Goal: Communication & Community: Share content

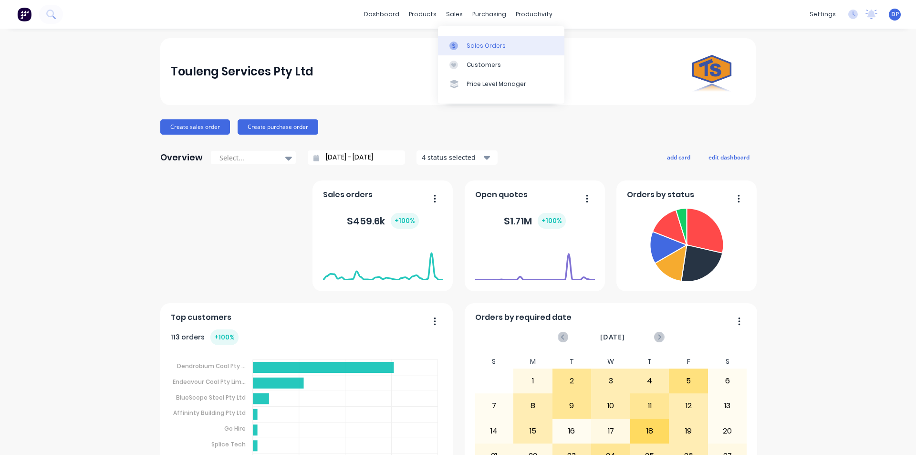
click at [501, 46] on div "Sales Orders" at bounding box center [486, 46] width 39 height 9
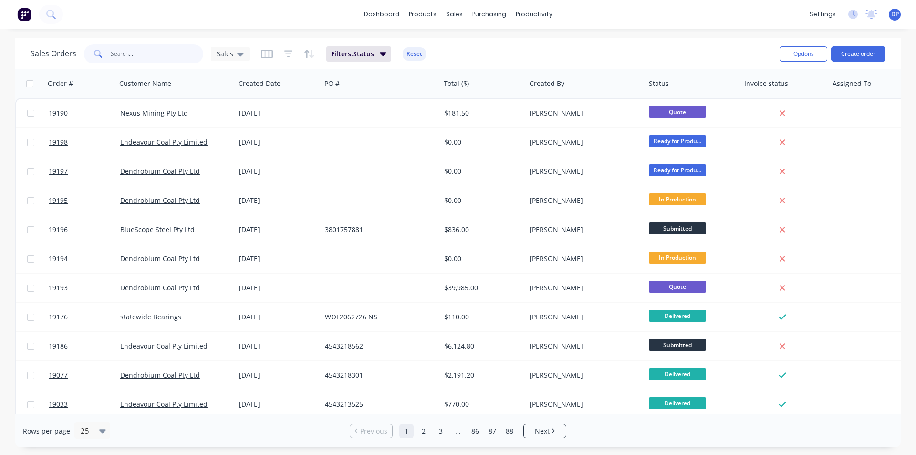
click at [145, 54] on input "text" at bounding box center [157, 53] width 93 height 19
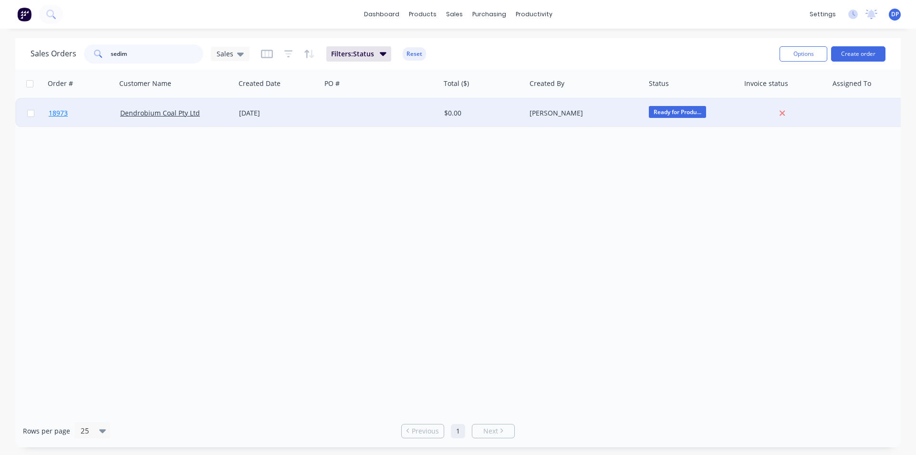
type input "sedim"
click at [51, 115] on span "18973" at bounding box center [58, 113] width 19 height 10
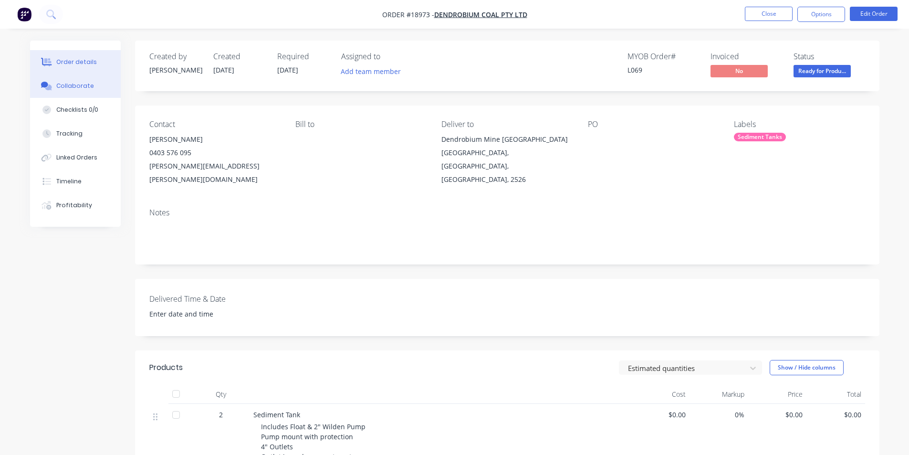
click at [77, 94] on button "Collaborate" at bounding box center [75, 86] width 91 height 24
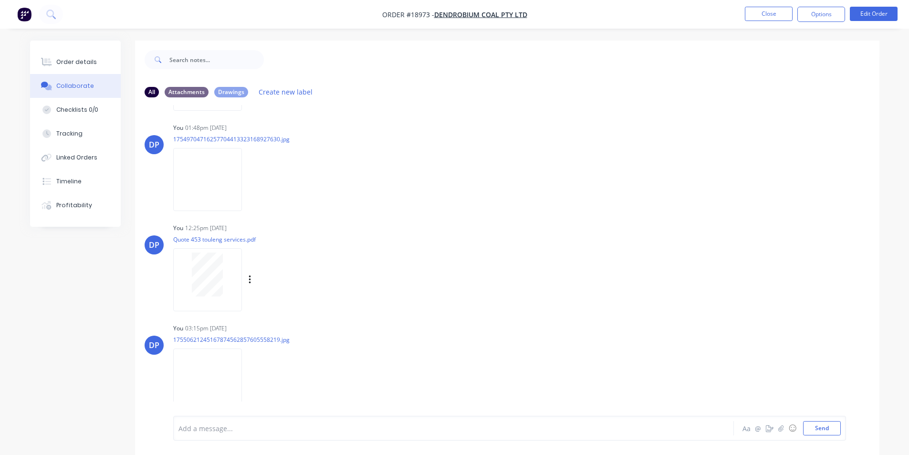
scroll to position [14, 0]
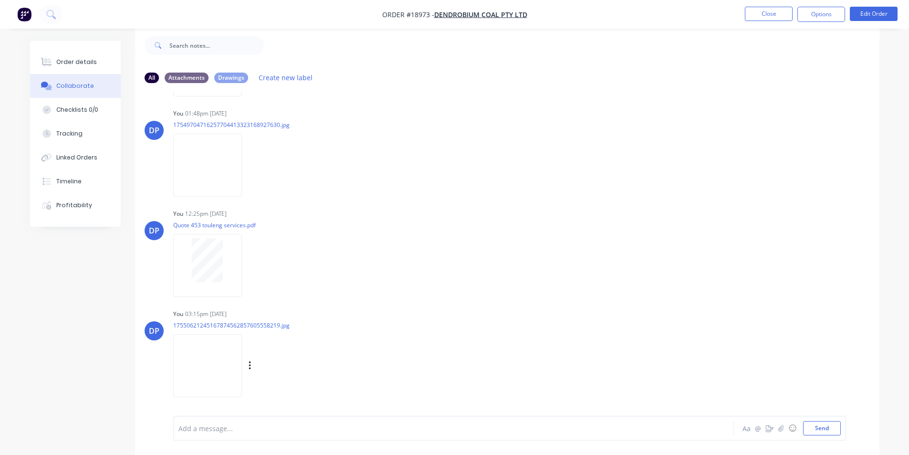
click at [235, 365] on img at bounding box center [207, 365] width 69 height 63
click at [836, 429] on button "Send" at bounding box center [822, 428] width 38 height 14
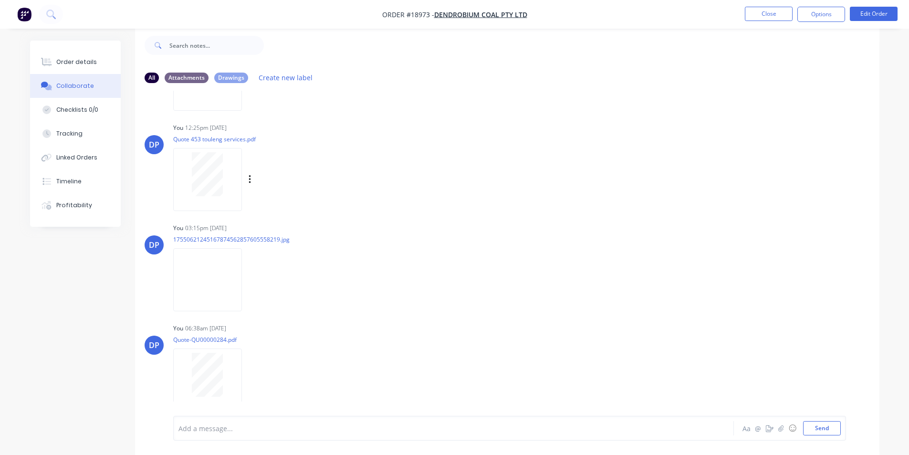
scroll to position [700, 0]
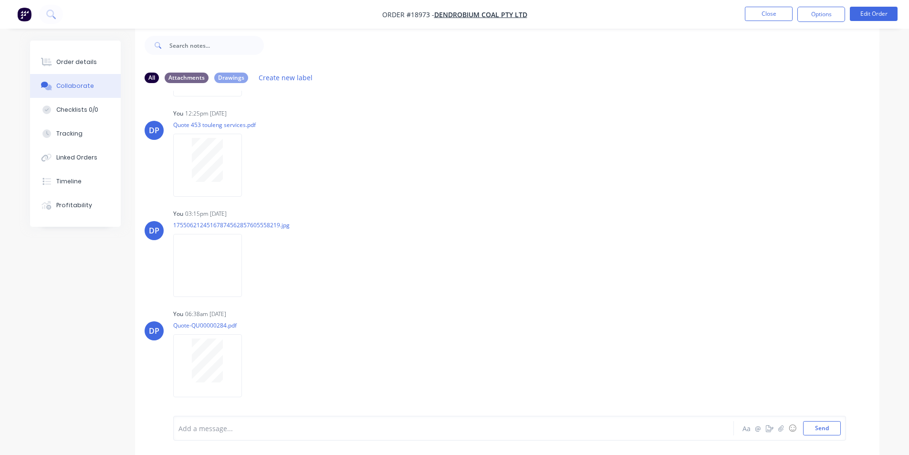
click at [22, 14] on img "button" at bounding box center [24, 14] width 14 height 14
